Goal: Check status

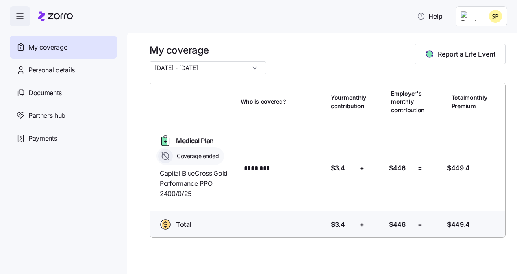
click at [240, 68] on input "[DATE] - [DATE]" at bounding box center [207, 67] width 117 height 13
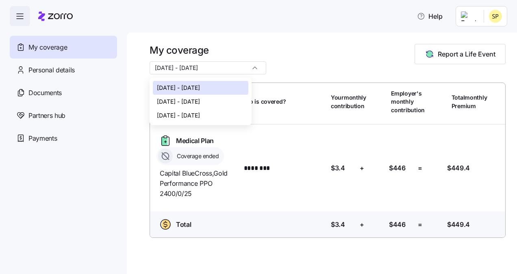
click at [200, 102] on span "[DATE] - [DATE]" at bounding box center [178, 101] width 43 height 9
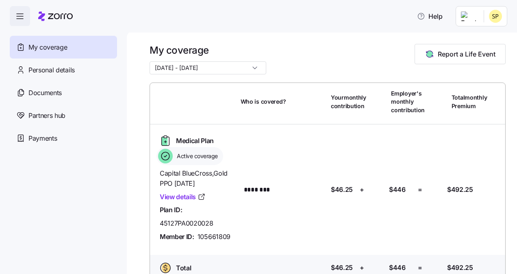
scroll to position [16, 0]
